Goal: Communication & Community: Answer question/provide support

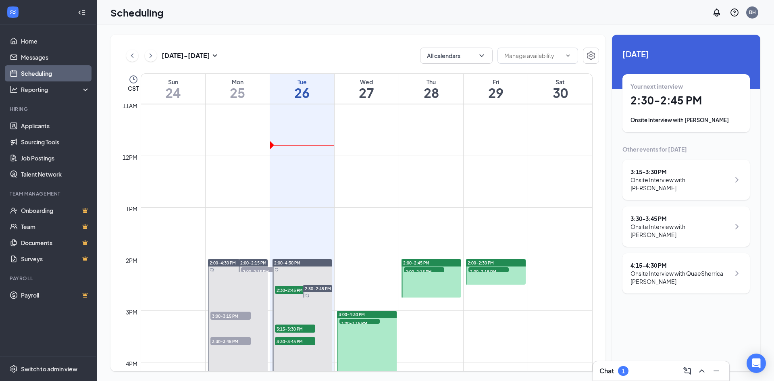
scroll to position [598, 0]
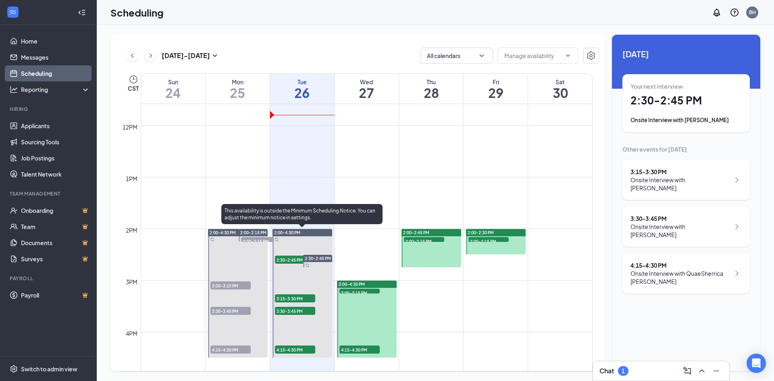
click at [287, 257] on span "2:30-2:45 PM" at bounding box center [295, 260] width 40 height 8
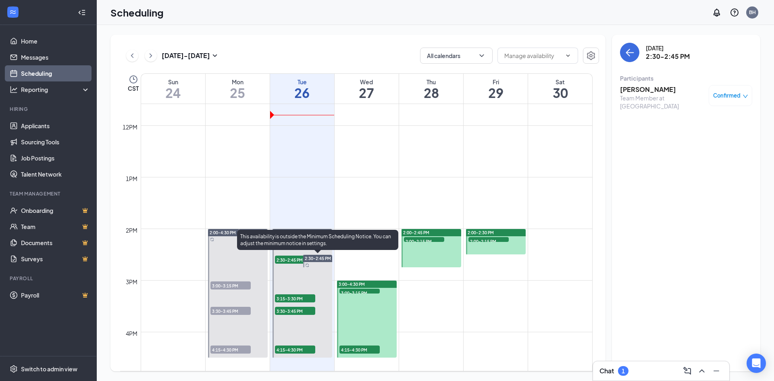
click at [314, 257] on span "2:30-2:45 PM" at bounding box center [318, 259] width 26 height 6
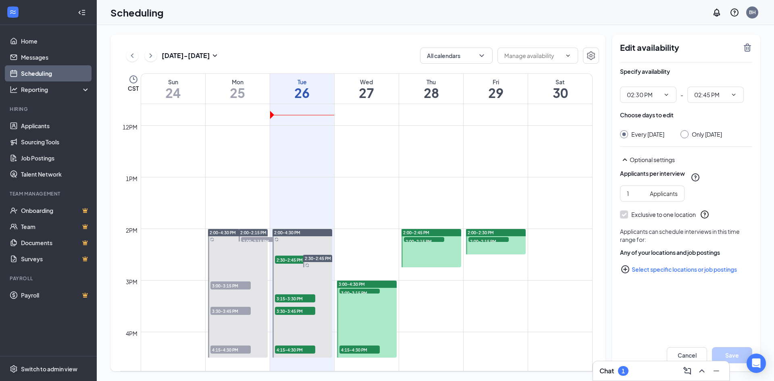
click at [625, 370] on div "1" at bounding box center [623, 371] width 3 height 7
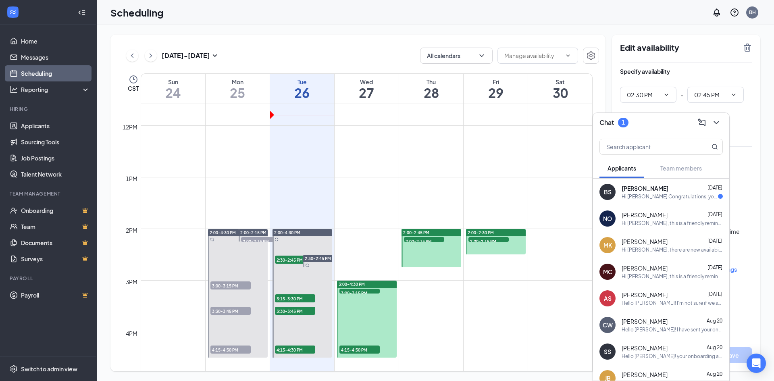
click at [633, 196] on div "Hi [PERSON_NAME] Congratulations, your meeting with [PERSON_NAME]'s for the Tea…" at bounding box center [670, 196] width 96 height 7
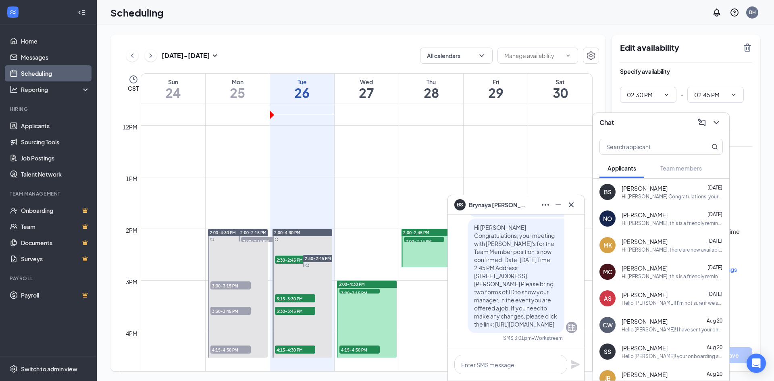
click at [753, 112] on div "Edit availability Specify availability 02:30 PM - 02:45 PM Choose days to edit …" at bounding box center [686, 203] width 148 height 337
click at [716, 122] on icon "ChevronDown" at bounding box center [717, 123] width 10 height 10
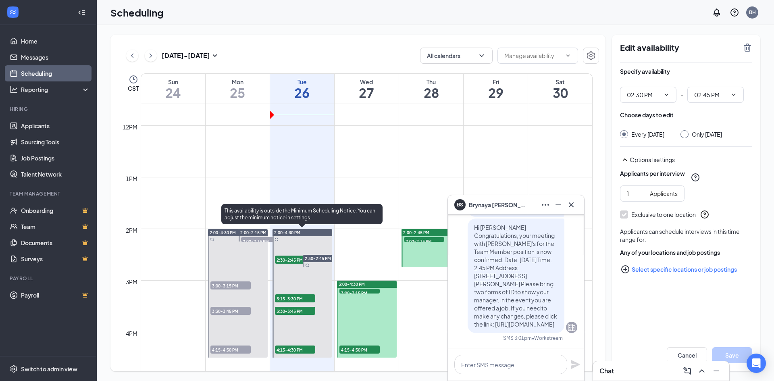
click at [286, 258] on span "2:30-2:45 PM" at bounding box center [295, 260] width 40 height 8
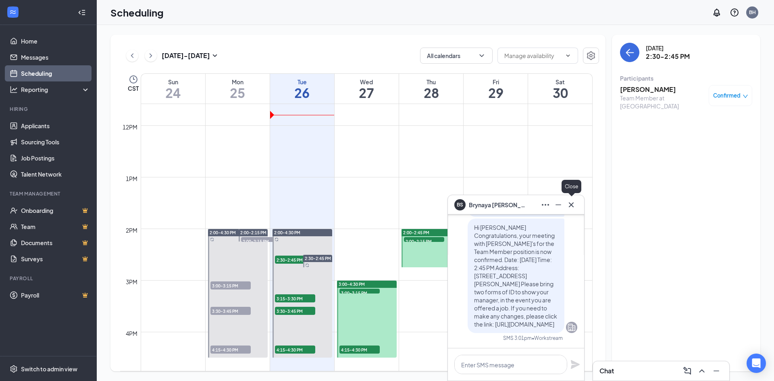
click at [574, 208] on icon "Cross" at bounding box center [572, 205] width 10 height 10
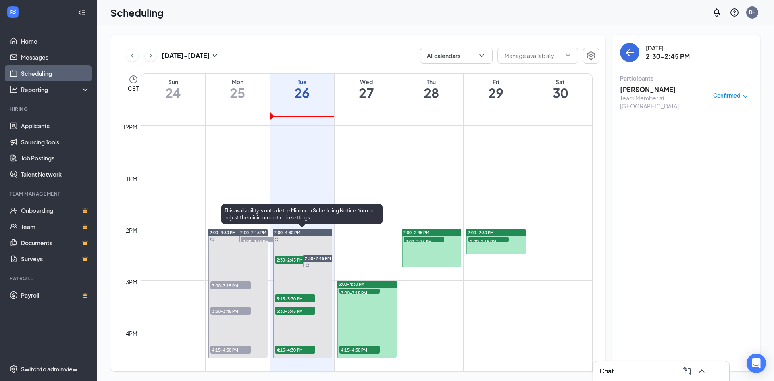
click at [294, 297] on span "3:15-3:30 PM" at bounding box center [295, 298] width 40 height 8
click at [296, 307] on div "3:30-3:45 PM 1" at bounding box center [295, 311] width 42 height 10
click at [293, 348] on span "4:15-4:30 PM" at bounding box center [295, 350] width 40 height 8
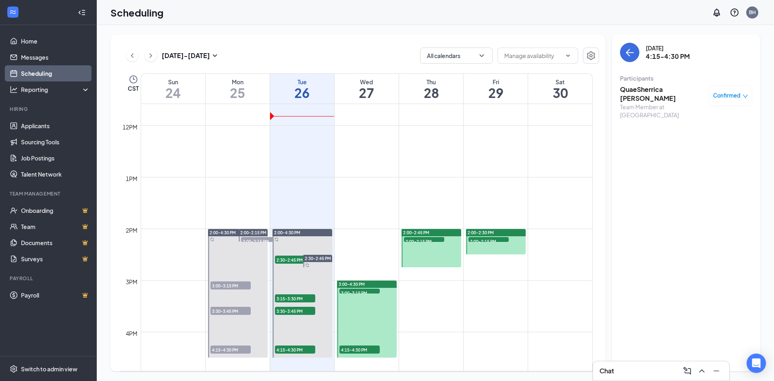
click at [369, 290] on span "3:00-3:15 PM" at bounding box center [360, 293] width 40 height 8
click at [363, 349] on span "4:15-4:30 PM" at bounding box center [360, 350] width 40 height 8
click at [424, 240] on span "2:00-2:15 PM" at bounding box center [424, 241] width 40 height 8
click at [483, 240] on span "2:00-2:15 PM" at bounding box center [489, 241] width 40 height 8
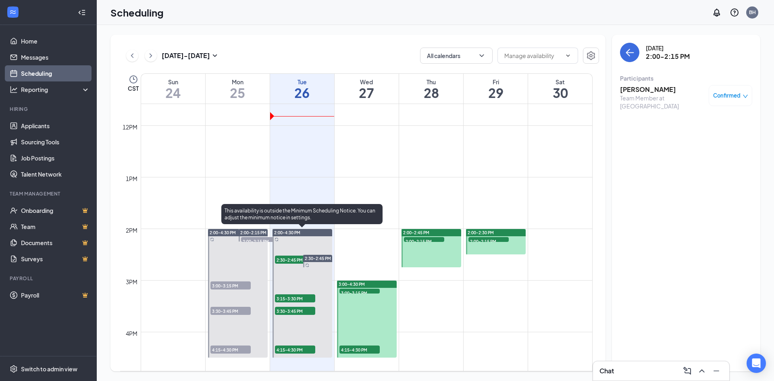
click at [286, 261] on span "2:30-2:45 PM" at bounding box center [295, 260] width 40 height 8
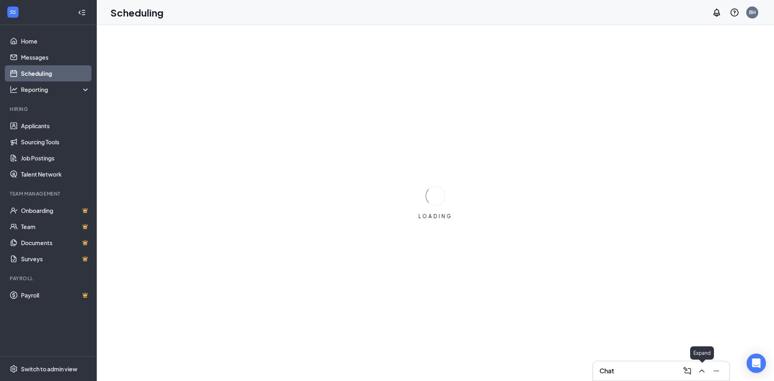
click at [698, 371] on icon "ChevronUp" at bounding box center [702, 371] width 10 height 10
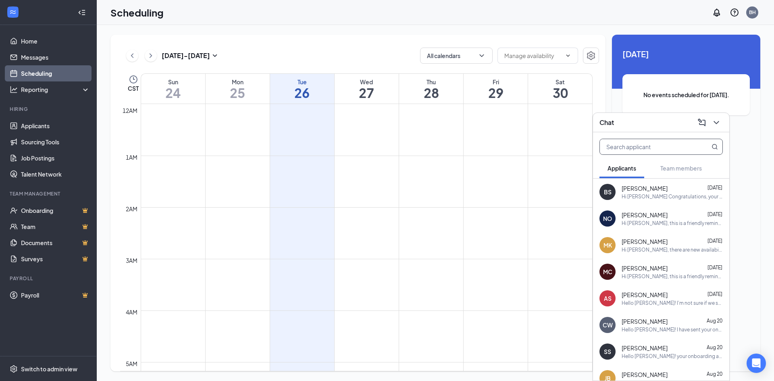
scroll to position [396, 0]
click at [626, 146] on input "text" at bounding box center [648, 146] width 96 height 15
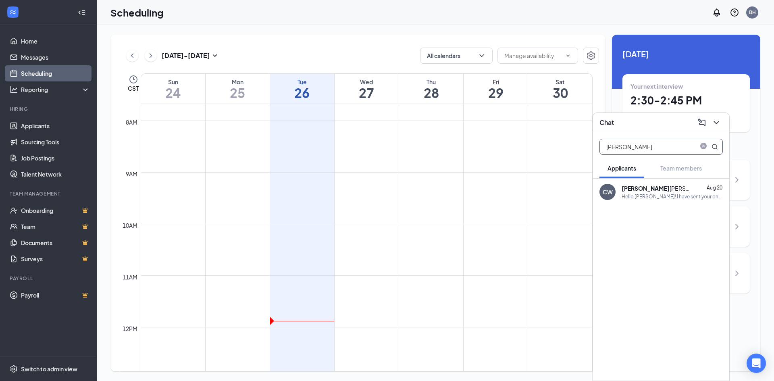
type input "[PERSON_NAME]"
click at [647, 184] on div "[PERSON_NAME]" at bounding box center [658, 188] width 73 height 8
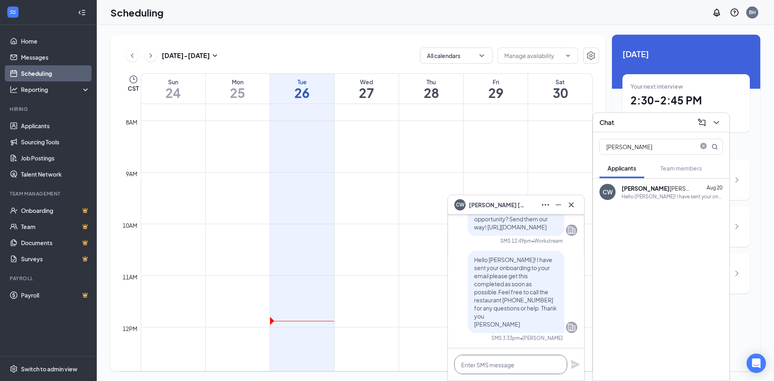
click at [470, 361] on textarea at bounding box center [511, 364] width 113 height 19
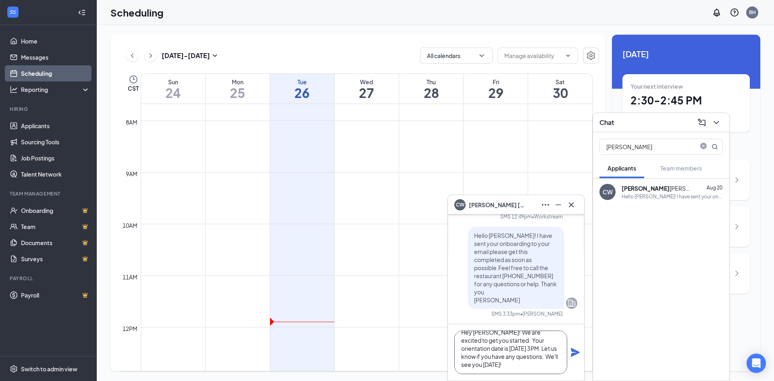
scroll to position [0, 0]
drag, startPoint x: 500, startPoint y: 365, endPoint x: 488, endPoint y: 339, distance: 28.5
click at [488, 339] on textarea "Hey [PERSON_NAME]! We are excited to get you started. Your orientation date is …" at bounding box center [511, 353] width 113 height 44
type textarea "Hey [PERSON_NAME]! We are excited to get you started. Your orientation date is …"
click at [576, 352] on icon "Plane" at bounding box center [575, 352] width 9 height 9
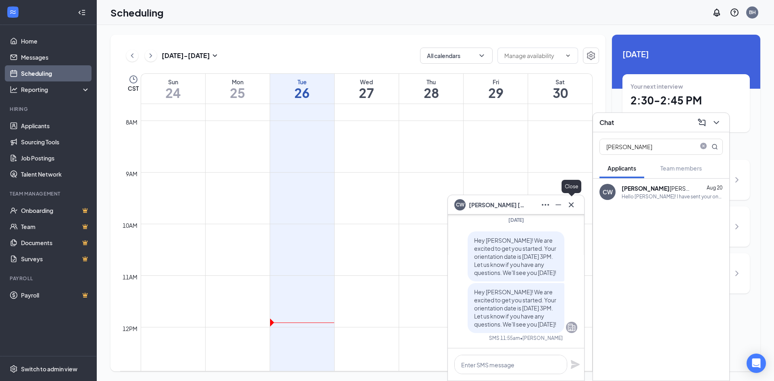
click at [574, 204] on icon "Cross" at bounding box center [572, 205] width 10 height 10
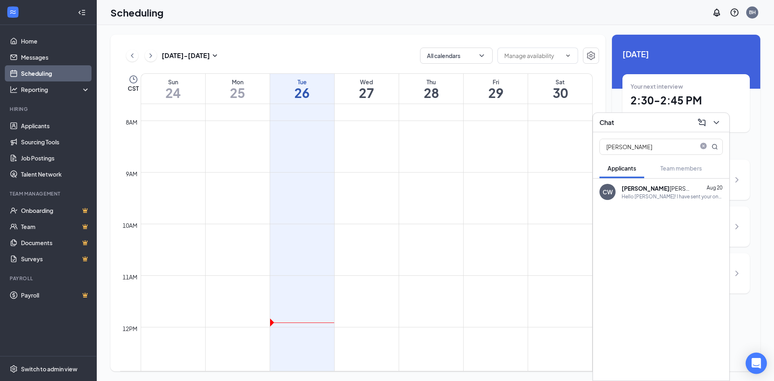
click at [758, 361] on icon "Open Intercom Messenger" at bounding box center [756, 363] width 9 height 10
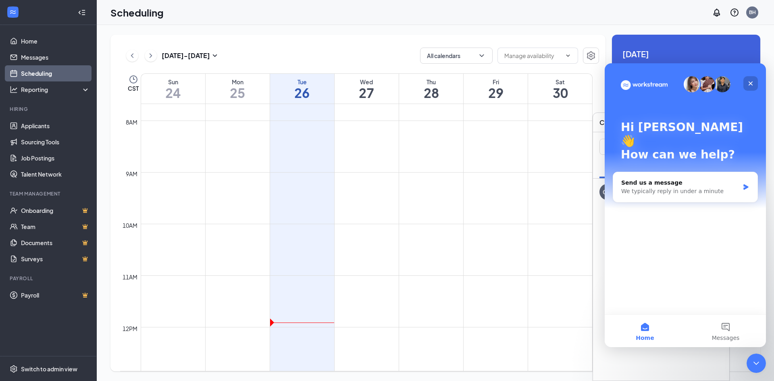
click at [749, 81] on icon "Close" at bounding box center [751, 83] width 6 height 6
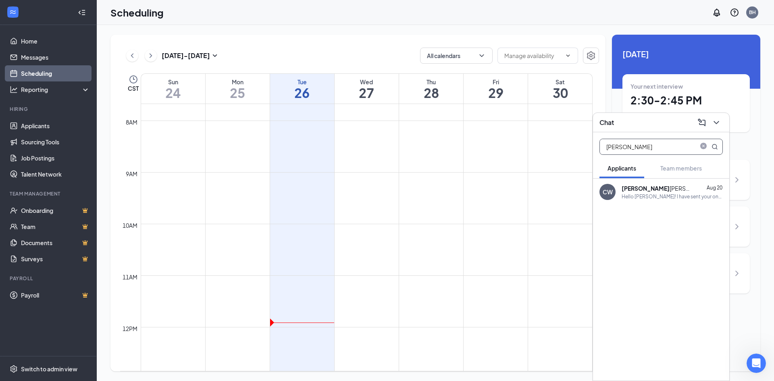
drag, startPoint x: 706, startPoint y: 145, endPoint x: 699, endPoint y: 147, distance: 6.8
click at [705, 146] on icon "close-circle" at bounding box center [704, 146] width 6 height 6
type input "Kaden"
click at [653, 188] on div "[PERSON_NAME]" at bounding box center [654, 188] width 64 height 8
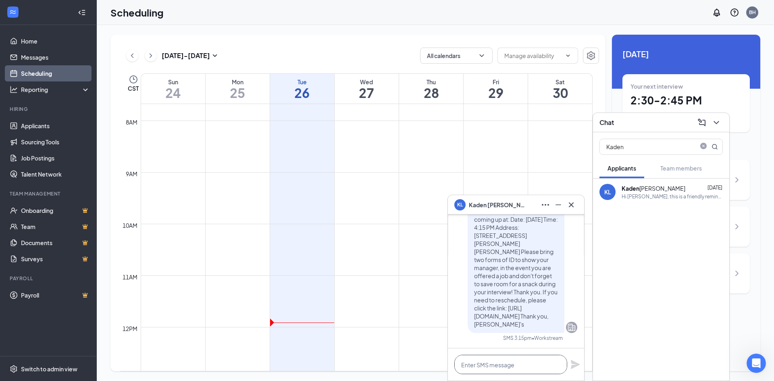
click at [465, 359] on textarea at bounding box center [511, 364] width 113 height 19
paste textarea "We are excited to get you started. Your orientation date is [DATE] 3PM. Let us …"
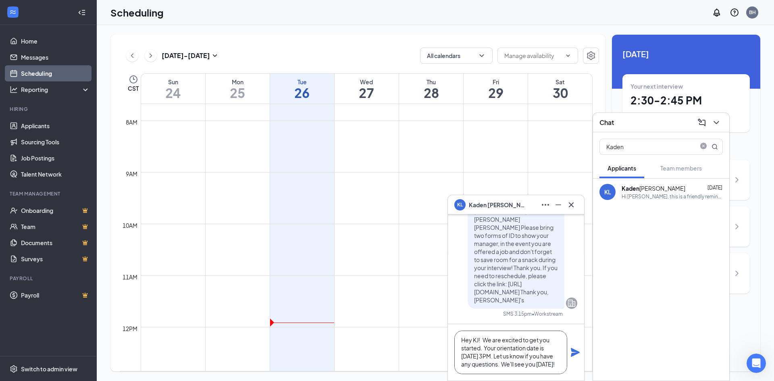
scroll to position [0, 0]
type textarea "Hey KJ! We are excited to get you started. Your orientation date is [DATE] 3PM.…"
click at [574, 352] on icon "Plane" at bounding box center [575, 352] width 9 height 9
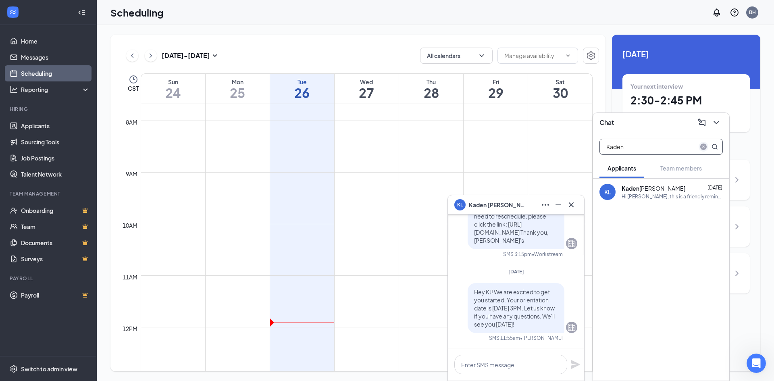
click at [705, 146] on icon "close-circle" at bounding box center [704, 147] width 6 height 6
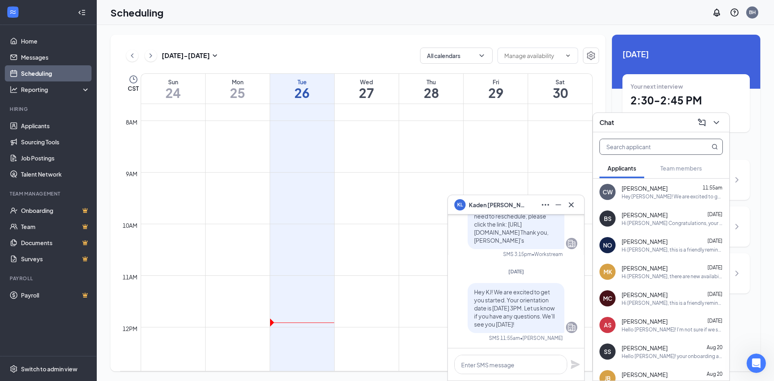
click at [656, 144] on input "text" at bounding box center [648, 146] width 96 height 15
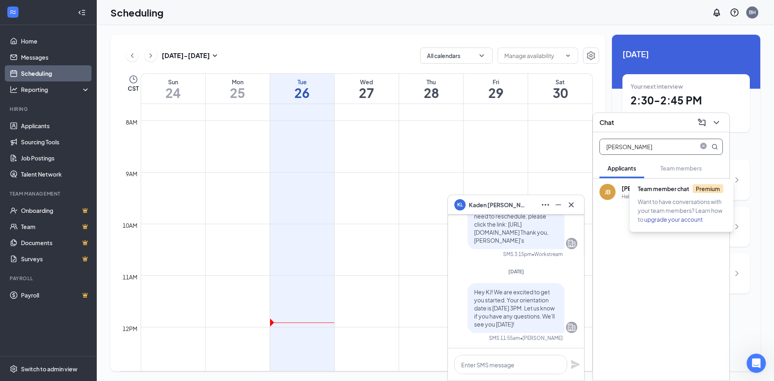
type input "[PERSON_NAME]"
click at [632, 189] on div "Team member chat Premium Want to have conversations with your team members? Lea…" at bounding box center [682, 205] width 104 height 52
click at [619, 189] on div "[PERSON_NAME] [PERSON_NAME] [DATE] Hello [PERSON_NAME]! Your onboarding and bac…" at bounding box center [661, 192] width 136 height 27
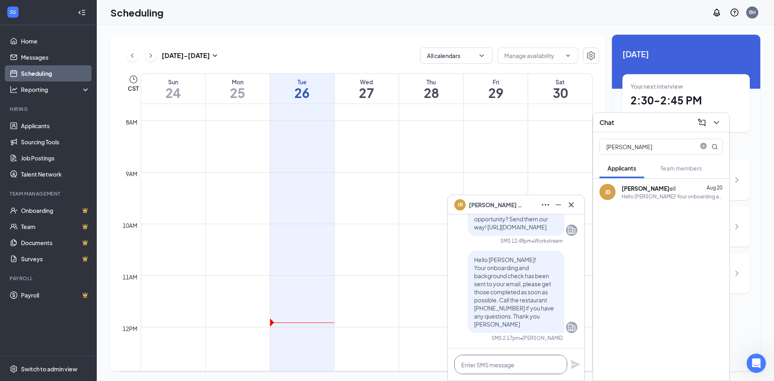
click at [474, 364] on textarea at bounding box center [511, 364] width 113 height 19
paste textarea "We are excited to get you started. Your orientation date is [DATE] 3PM. Let us …"
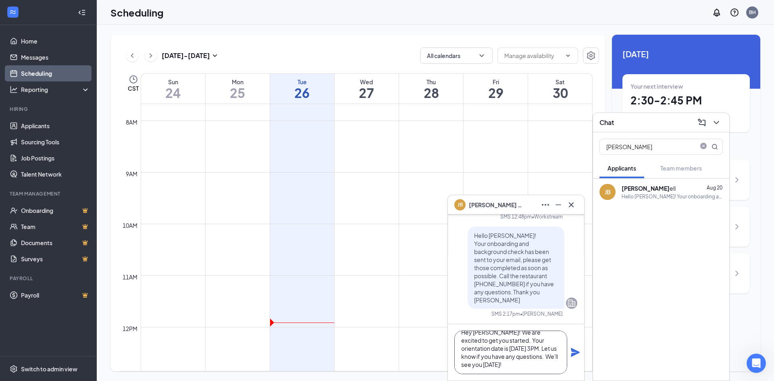
type textarea "Hey [PERSON_NAME]! We are excited to get you started. Your orientation date is …"
click at [577, 355] on icon "Plane" at bounding box center [576, 353] width 10 height 10
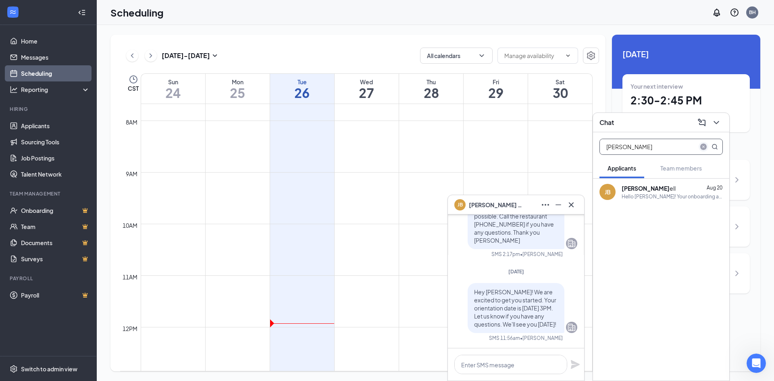
click at [703, 145] on icon "close-circle" at bounding box center [704, 147] width 6 height 6
type input "Sabba"
click at [645, 192] on div "[PERSON_NAME]" at bounding box center [643, 188] width 42 height 8
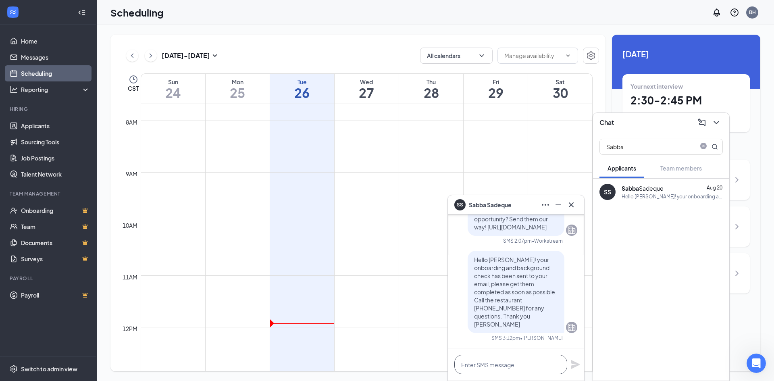
click at [483, 369] on textarea at bounding box center [511, 364] width 113 height 19
paste textarea "We are excited to get you started. Your orientation date is [DATE] 3PM. Let us …"
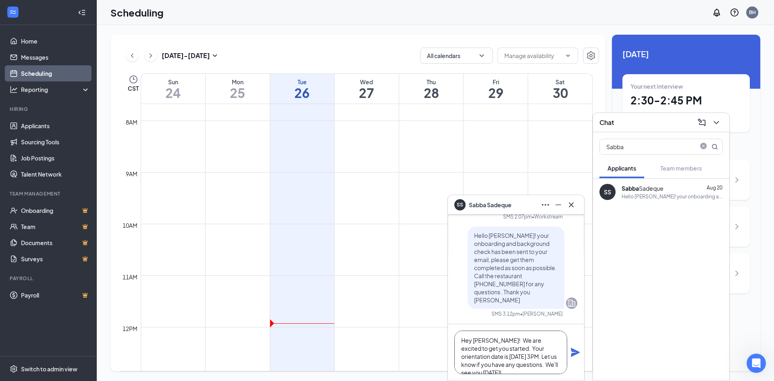
scroll to position [8, 0]
click at [403, 310] on td at bounding box center [367, 307] width 452 height 13
type textarea "Hey [PERSON_NAME]! We are excited to get you started. Your orientation date is …"
click at [571, 354] on icon "Plane" at bounding box center [576, 353] width 10 height 10
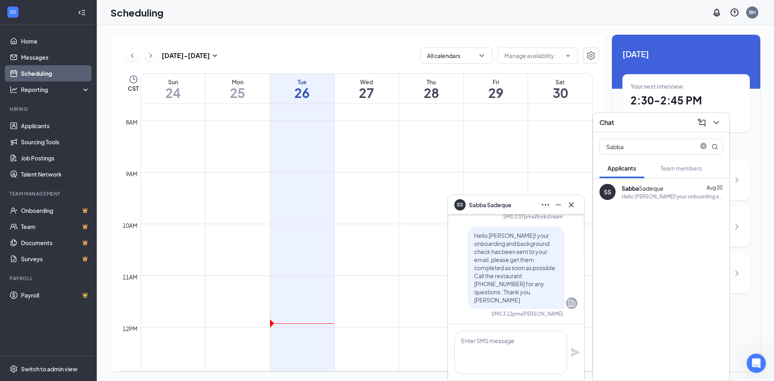
scroll to position [0, 0]
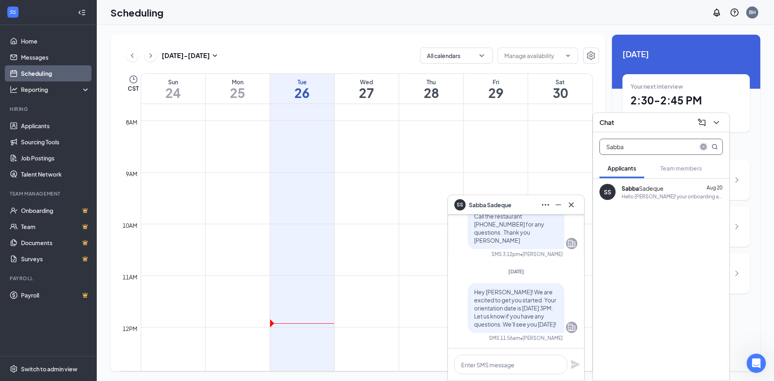
click at [704, 147] on icon "close-circle" at bounding box center [704, 147] width 6 height 6
type input "[PERSON_NAME]"
click at [658, 194] on div "Hello [PERSON_NAME]! I'm not sure if we sent the email wrong but I have not rec…" at bounding box center [672, 196] width 101 height 7
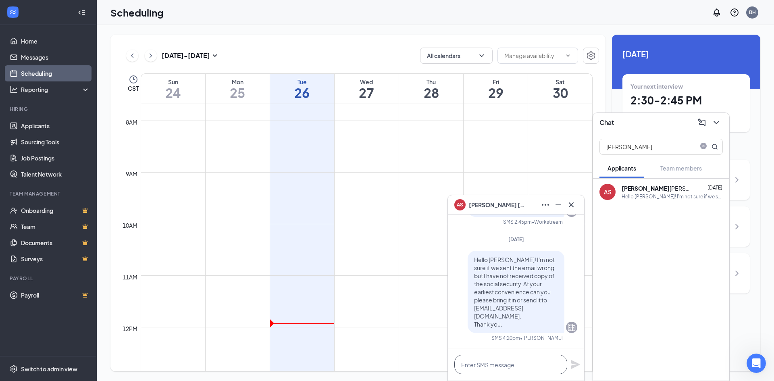
click at [505, 355] on textarea at bounding box center [511, 364] width 113 height 19
